Goal: Transaction & Acquisition: Subscribe to service/newsletter

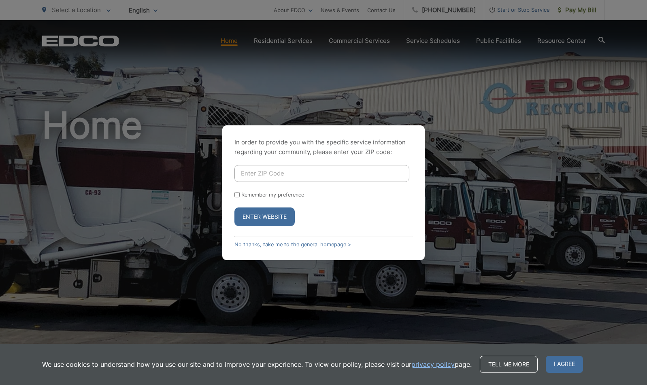
click at [272, 173] on input "Enter ZIP Code" at bounding box center [321, 173] width 175 height 17
type input "92118"
click at [279, 216] on button "Enter Website" at bounding box center [264, 217] width 60 height 19
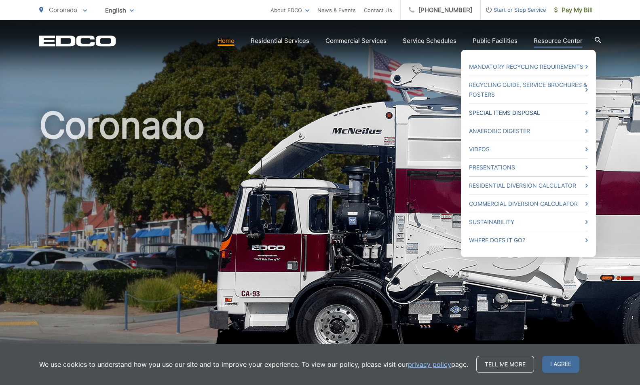
click at [533, 112] on link "Special Items Disposal" at bounding box center [528, 113] width 119 height 10
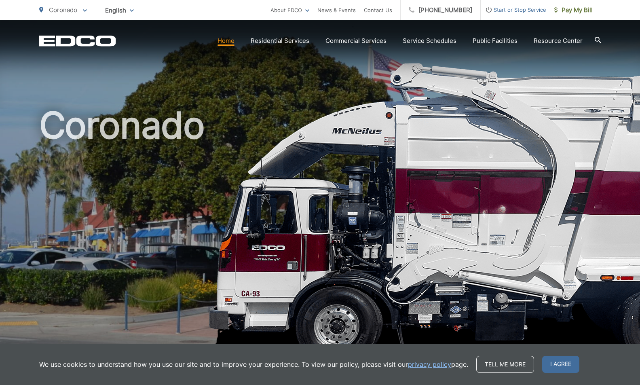
click at [229, 41] on link "Home" at bounding box center [226, 41] width 17 height 10
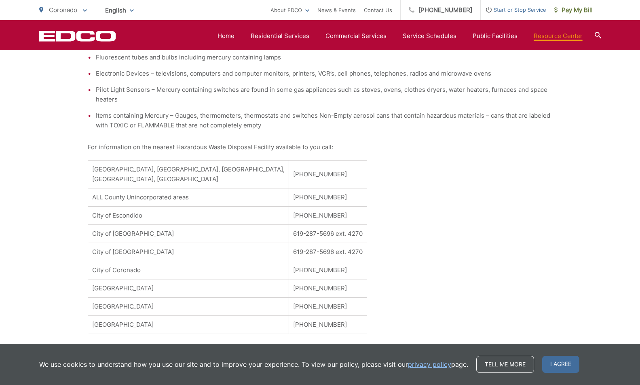
scroll to position [454, 0]
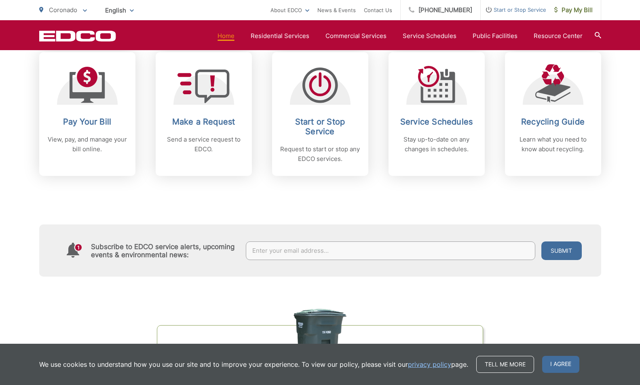
scroll to position [352, 0]
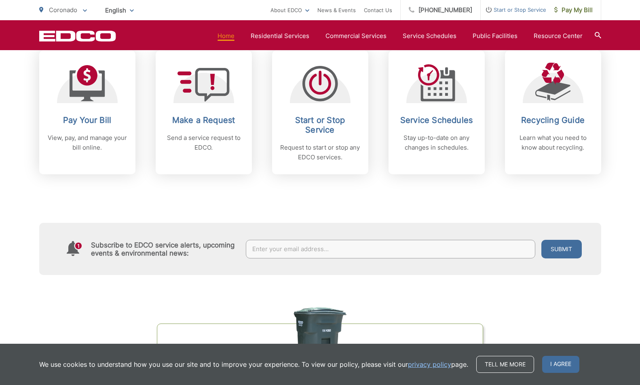
click at [285, 246] on input "text" at bounding box center [391, 249] width 290 height 19
type input "[EMAIL_ADDRESS][DOMAIN_NAME]"
click at [558, 365] on span "I agree" at bounding box center [561, 364] width 37 height 17
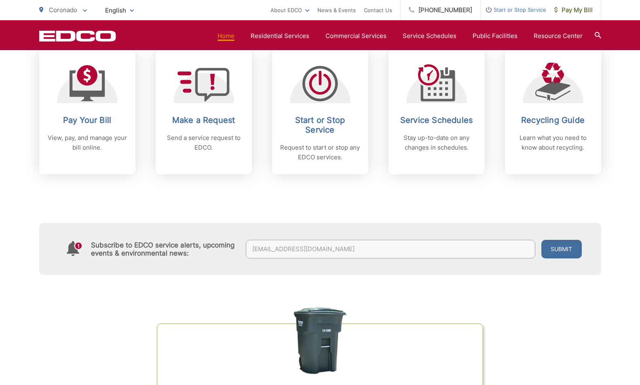
click at [562, 249] on button "Submit" at bounding box center [562, 249] width 40 height 19
